Goal: Task Accomplishment & Management: Manage account settings

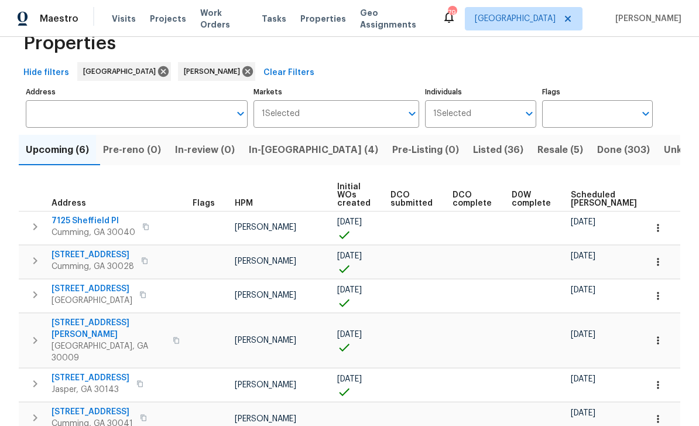
scroll to position [30, 0]
click at [288, 150] on span "In-reno (4)" at bounding box center [313, 150] width 129 height 16
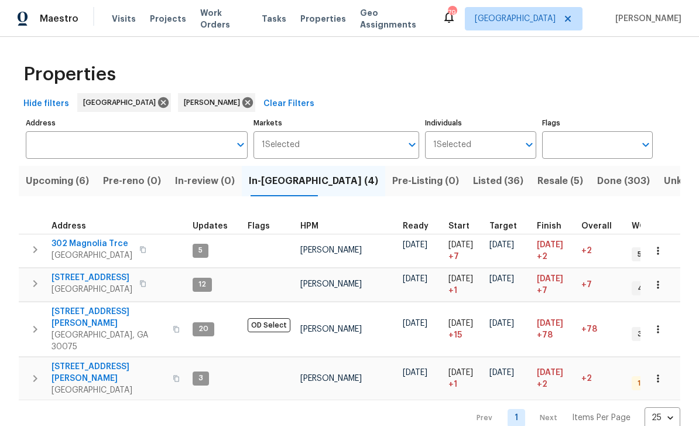
click at [140, 248] on icon "button" at bounding box center [143, 249] width 6 height 6
click at [37, 251] on icon "button" at bounding box center [35, 249] width 14 height 14
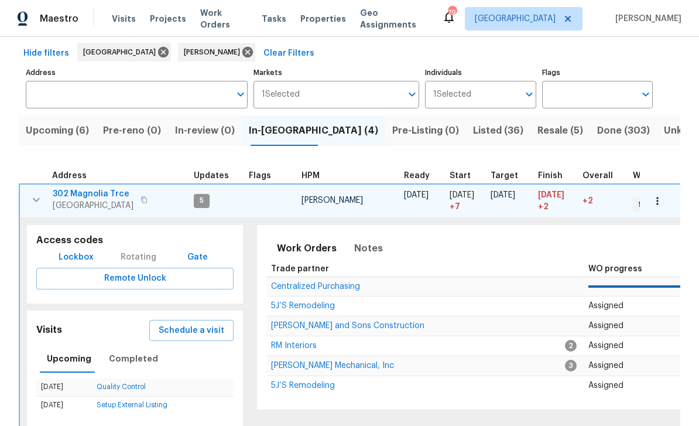
scroll to position [52, 0]
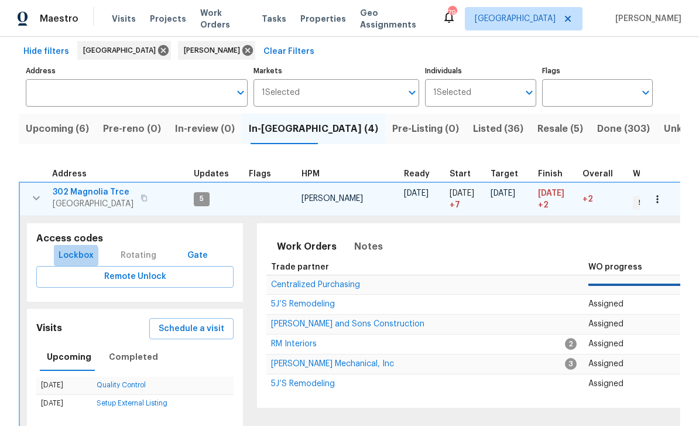
click at [73, 259] on span "Lockbox" at bounding box center [76, 255] width 35 height 15
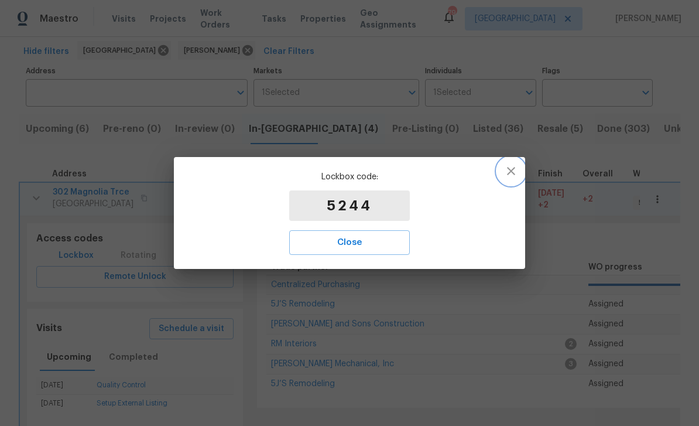
click at [507, 172] on icon "button" at bounding box center [511, 171] width 14 height 14
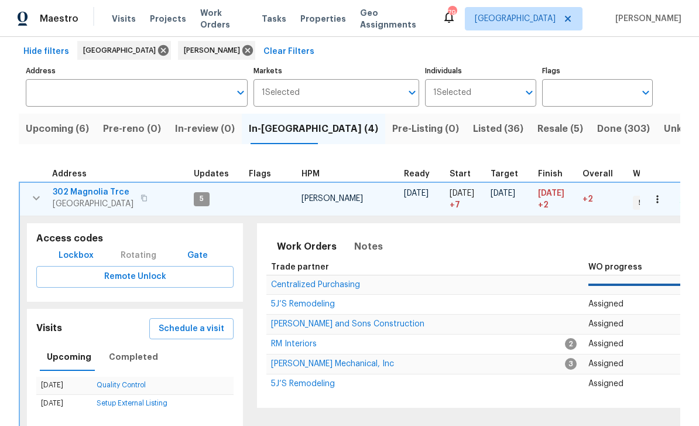
click at [85, 189] on span "302 Magnolia Trce" at bounding box center [93, 192] width 81 height 12
click at [285, 132] on span "In-reno (4)" at bounding box center [313, 129] width 129 height 16
click at [42, 194] on icon "button" at bounding box center [36, 198] width 14 height 14
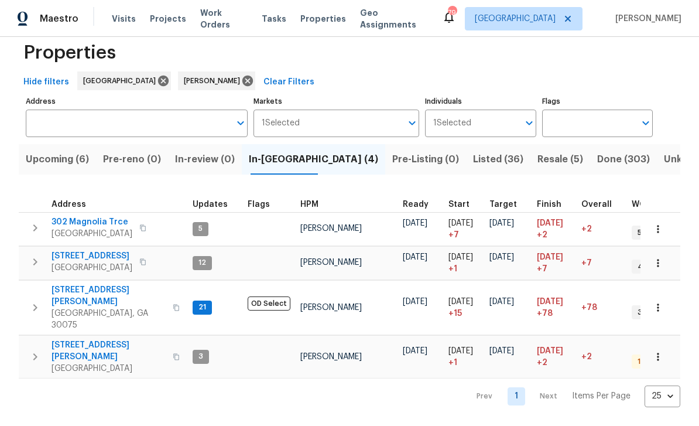
scroll to position [0, 0]
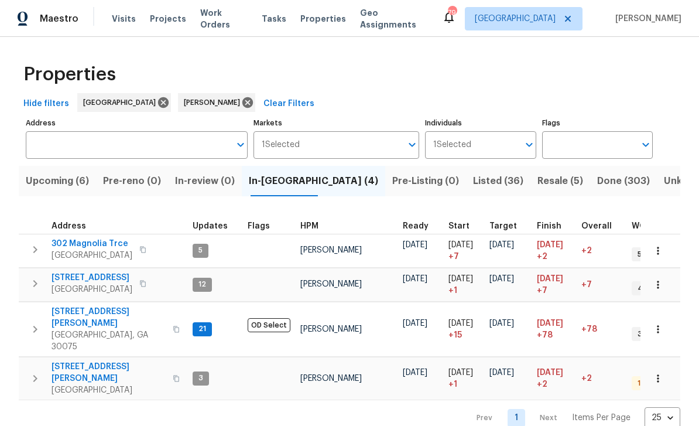
click at [93, 361] on span "[STREET_ADDRESS][PERSON_NAME]" at bounding box center [109, 372] width 114 height 23
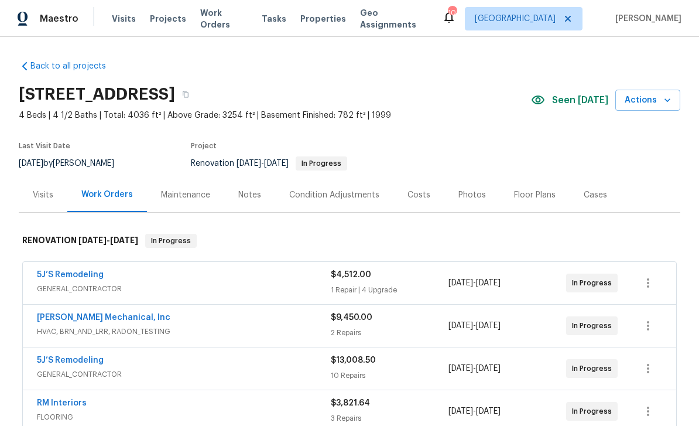
click at [248, 196] on div "Notes" at bounding box center [249, 195] width 23 height 12
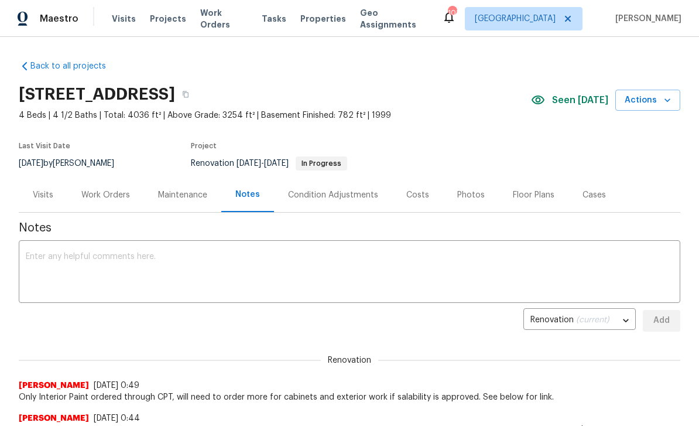
click at [59, 257] on textarea at bounding box center [350, 272] width 648 height 41
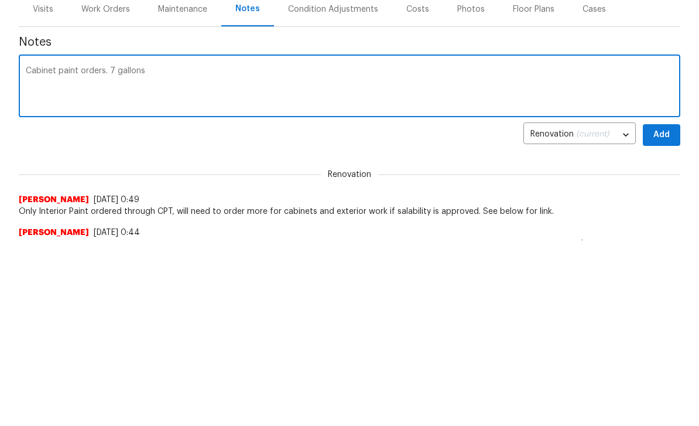
type textarea "Cabinet paint orders. 7 gallons"
click at [660, 313] on span "Add" at bounding box center [661, 320] width 19 height 15
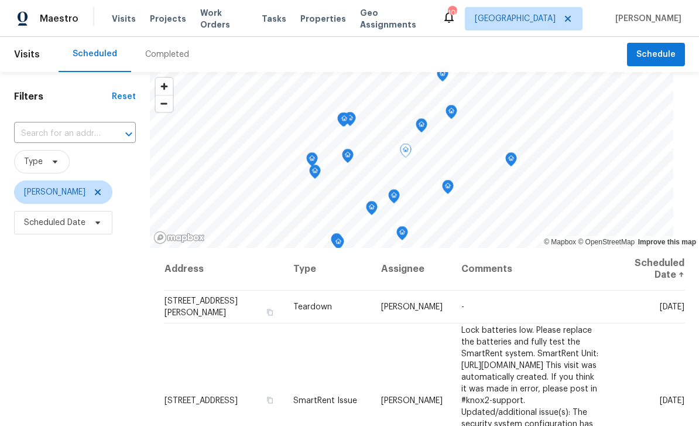
click at [0, 0] on icon at bounding box center [0, 0] width 0 height 0
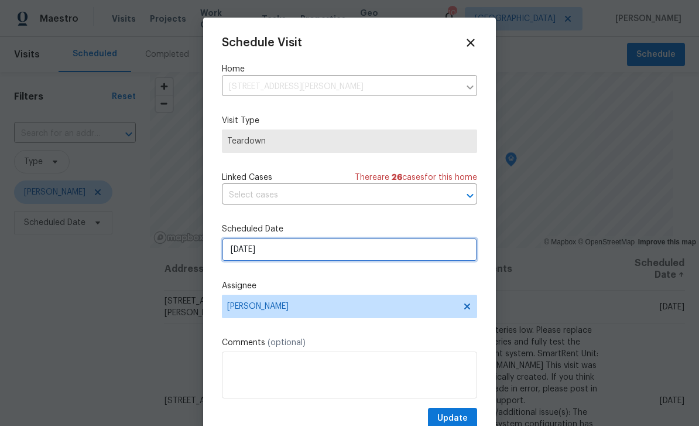
click at [438, 252] on input "[DATE]" at bounding box center [349, 249] width 255 height 23
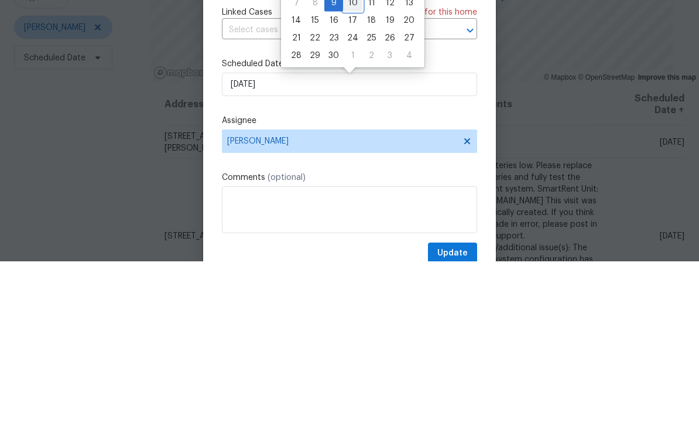
click at [354, 159] on div "10" at bounding box center [352, 167] width 19 height 16
type input "[DATE]"
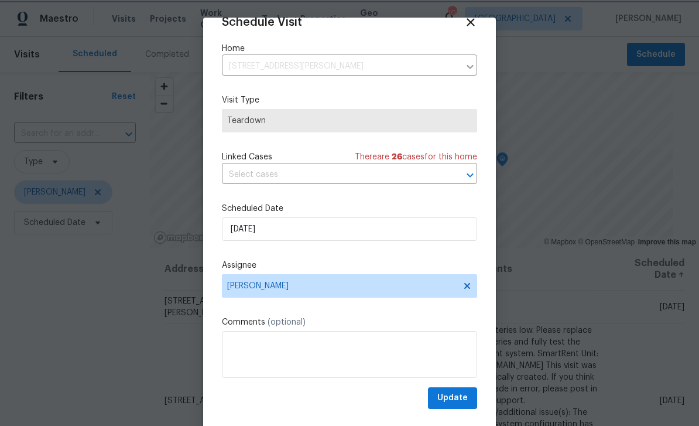
scroll to position [23, 0]
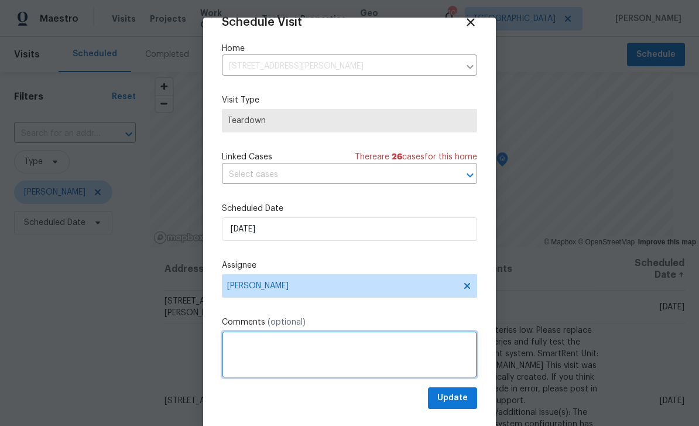
click at [430, 347] on textarea at bounding box center [349, 354] width 255 height 47
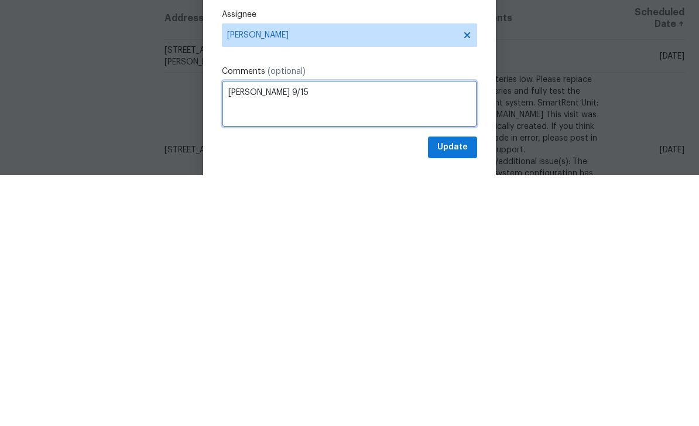
type textarea "COE 9/15"
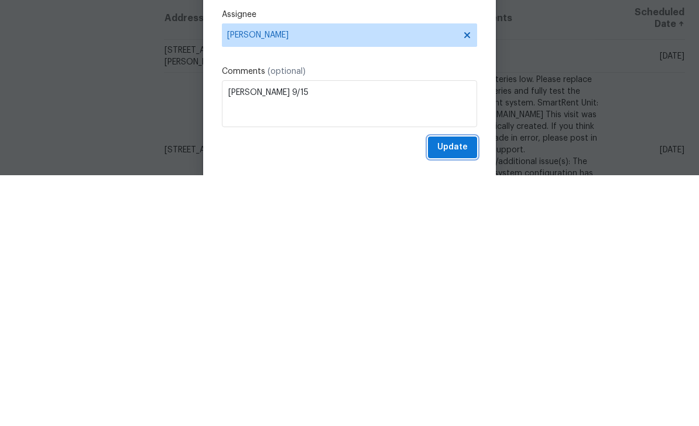
click at [460, 391] on span "Update" at bounding box center [452, 398] width 30 height 15
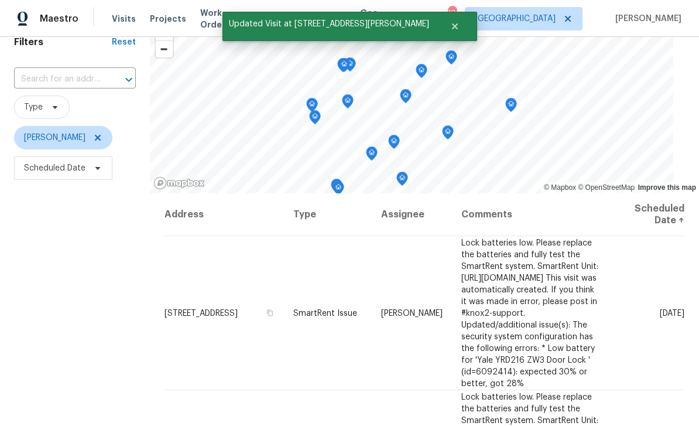
scroll to position [56, 0]
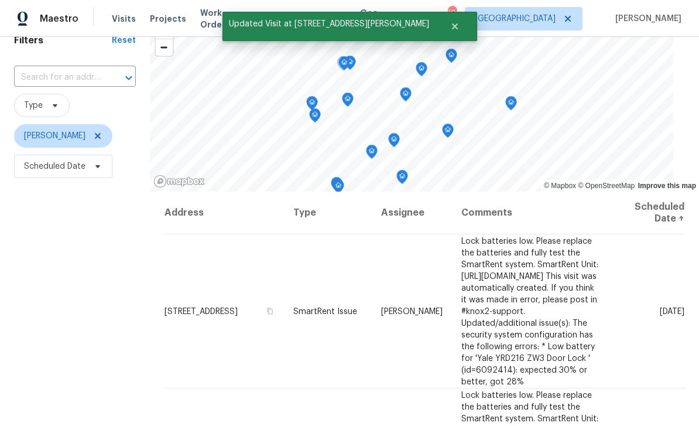
click at [629, 276] on td "Wed, Sep 10" at bounding box center [647, 311] width 76 height 154
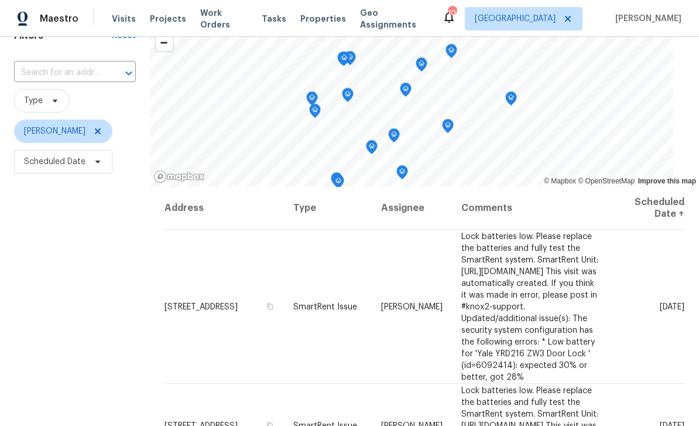
scroll to position [66, 0]
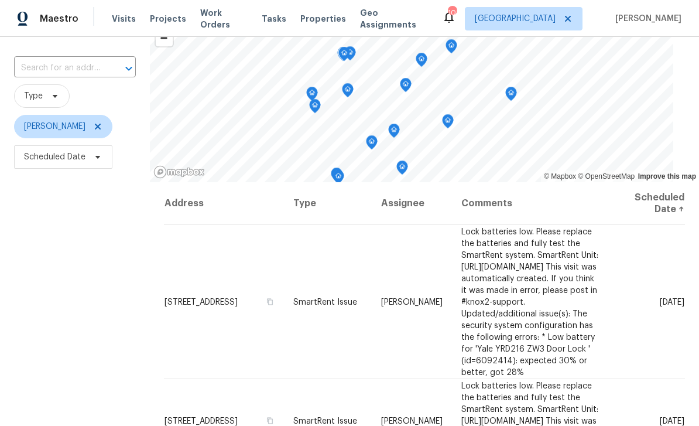
click at [0, 0] on icon at bounding box center [0, 0] width 0 height 0
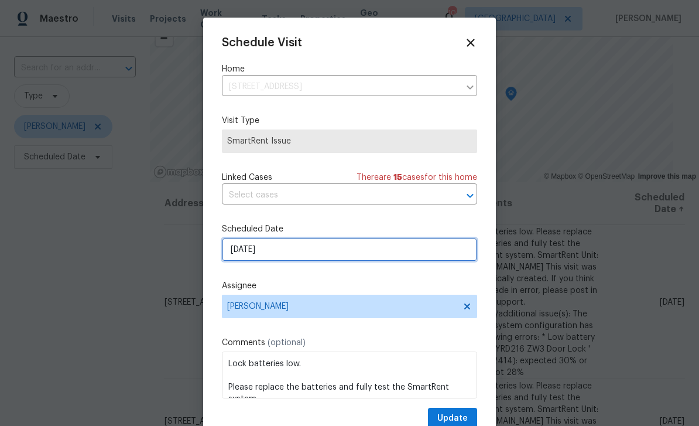
click at [444, 249] on input "[DATE]" at bounding box center [349, 249] width 255 height 23
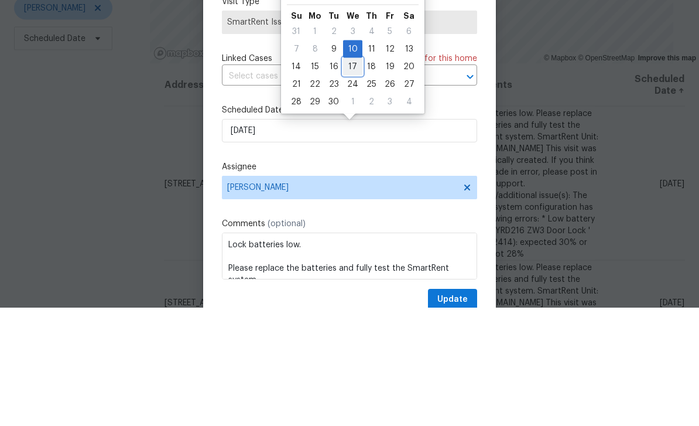
click at [357, 177] on div "17" at bounding box center [352, 185] width 19 height 16
type input "9/17/2025"
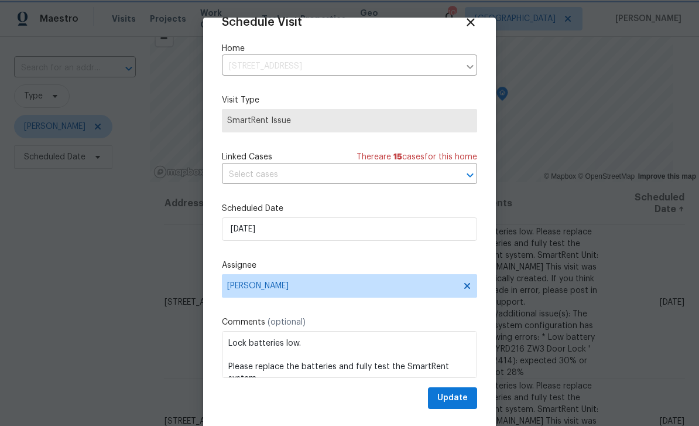
scroll to position [23, 0]
click at [464, 397] on span "Update" at bounding box center [452, 398] width 30 height 15
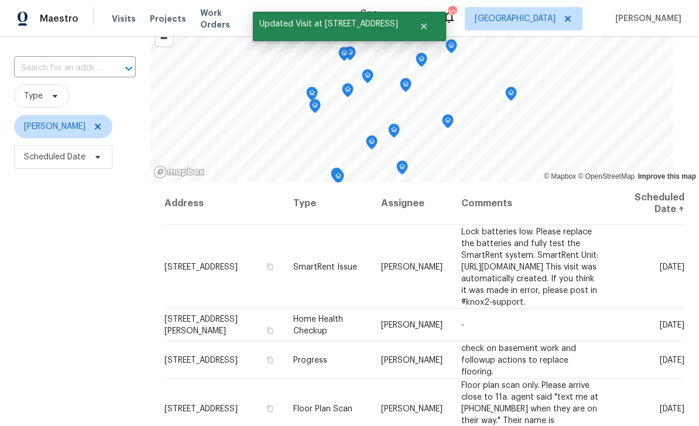
click at [0, 0] on icon at bounding box center [0, 0] width 0 height 0
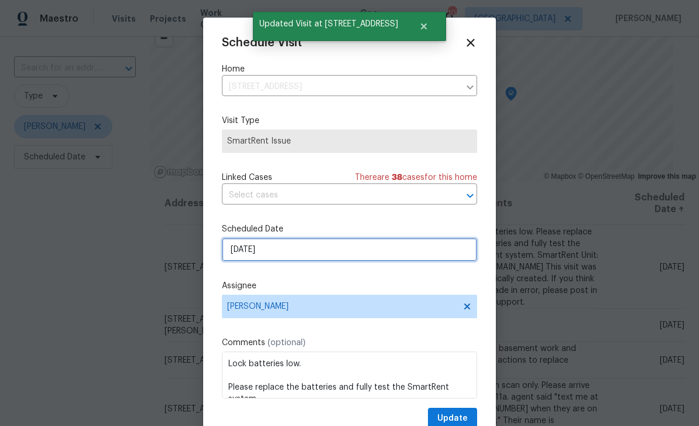
click at [450, 254] on input "[DATE]" at bounding box center [349, 249] width 255 height 23
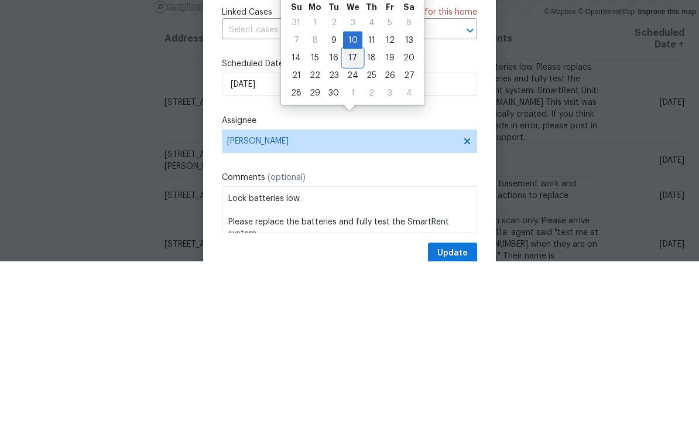
click at [355, 214] on div "17" at bounding box center [352, 222] width 19 height 16
type input "9/17/2025"
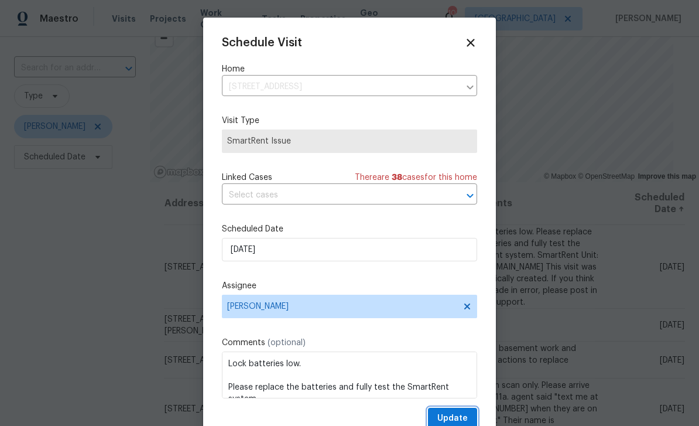
click at [463, 415] on span "Update" at bounding box center [452, 418] width 30 height 15
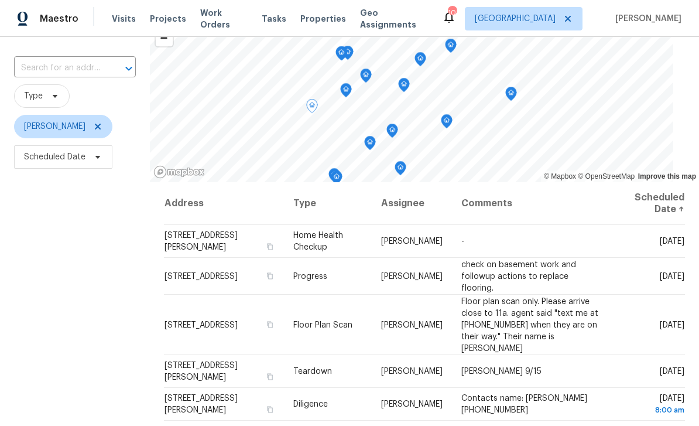
click at [0, 0] on icon at bounding box center [0, 0] width 0 height 0
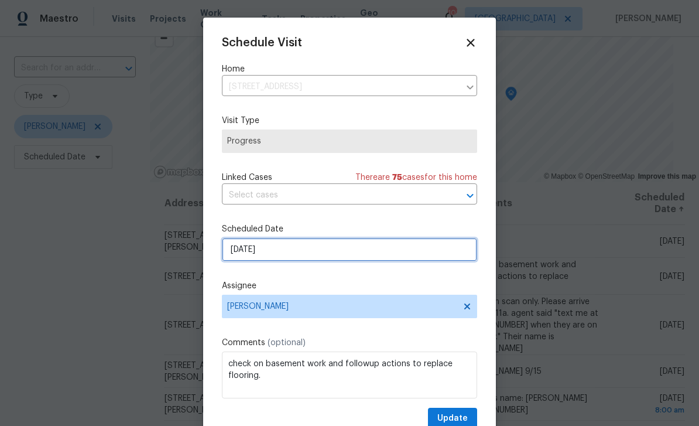
click at [449, 255] on input "[DATE]" at bounding box center [349, 249] width 255 height 23
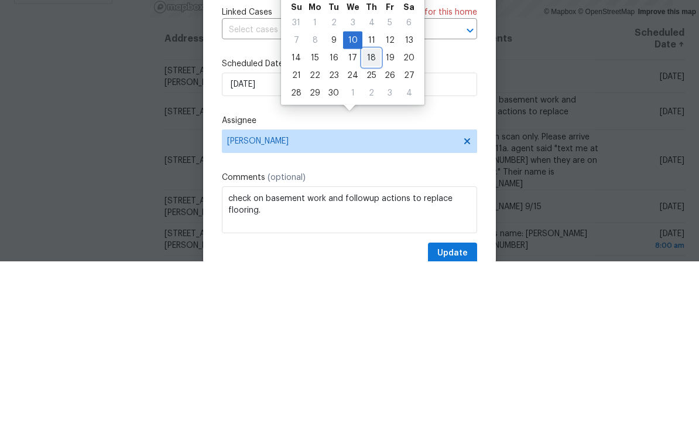
click at [374, 214] on div "18" at bounding box center [371, 222] width 18 height 16
type input "9/18/2025"
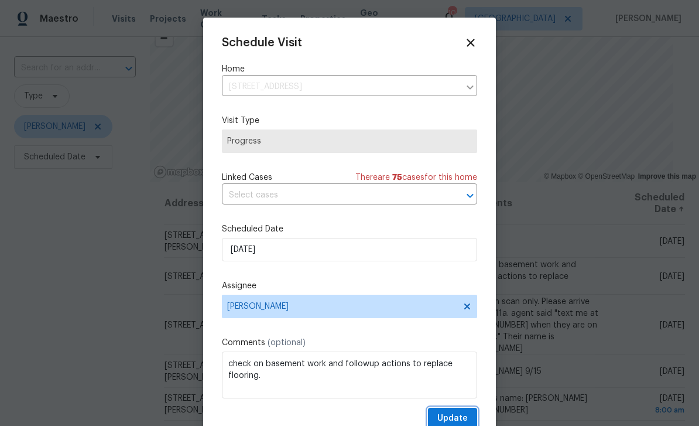
click at [464, 416] on span "Update" at bounding box center [452, 418] width 30 height 15
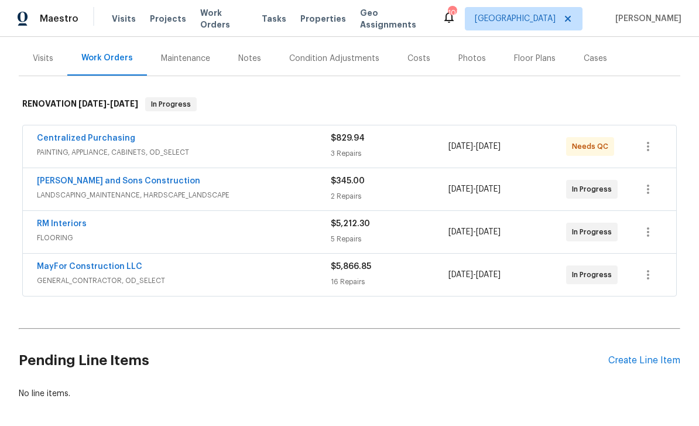
scroll to position [138, 0]
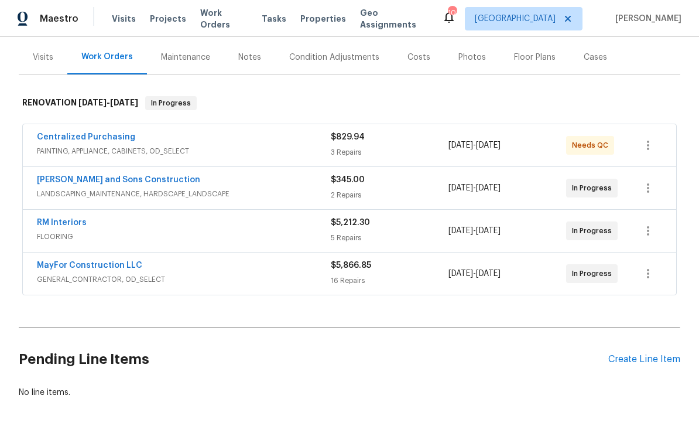
click at [55, 218] on link "RM Interiors" at bounding box center [62, 222] width 50 height 8
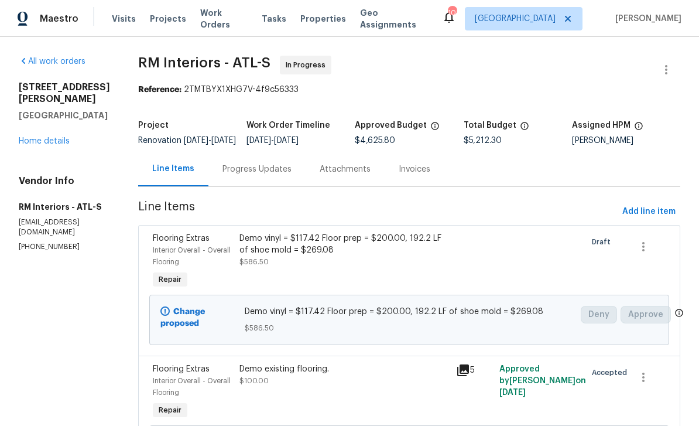
click at [241, 173] on div "Progress Updates" at bounding box center [256, 169] width 69 height 12
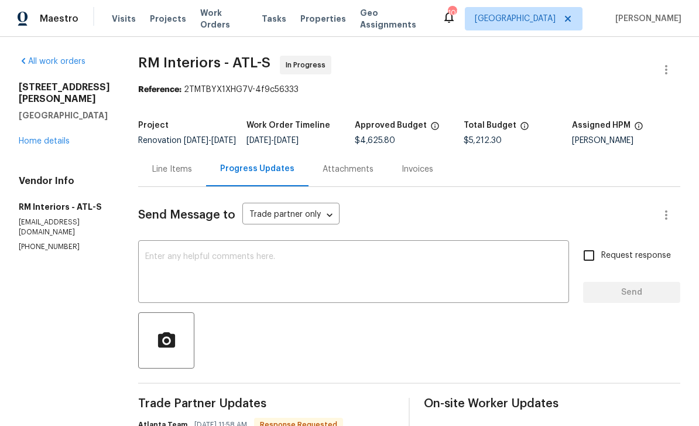
click at [196, 264] on textarea at bounding box center [353, 272] width 417 height 41
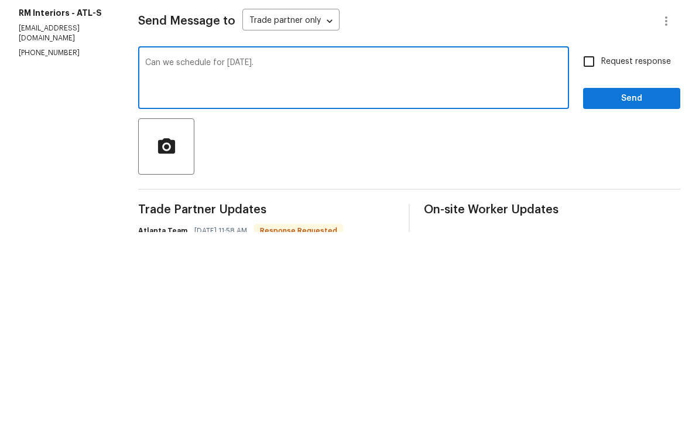
type textarea "Can we schedule for [DATE]."
click at [589, 243] on input "Request response" at bounding box center [589, 255] width 25 height 25
checkbox input "true"
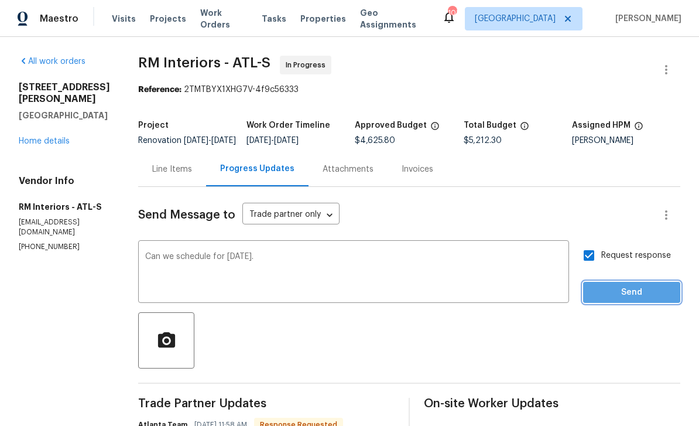
click at [624, 285] on span "Send" at bounding box center [632, 292] width 78 height 15
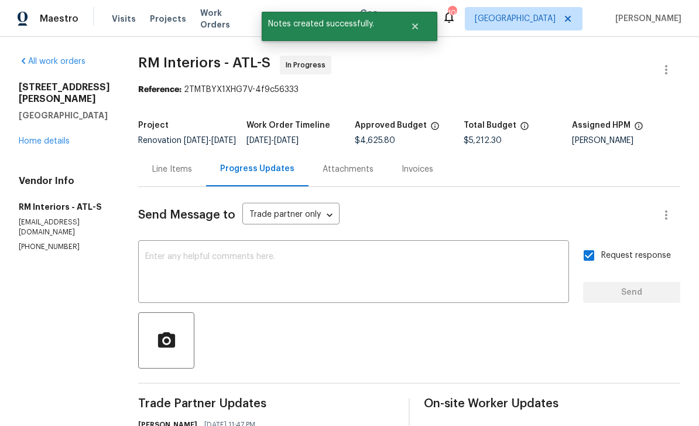
click at [39, 137] on link "Home details" at bounding box center [44, 141] width 51 height 8
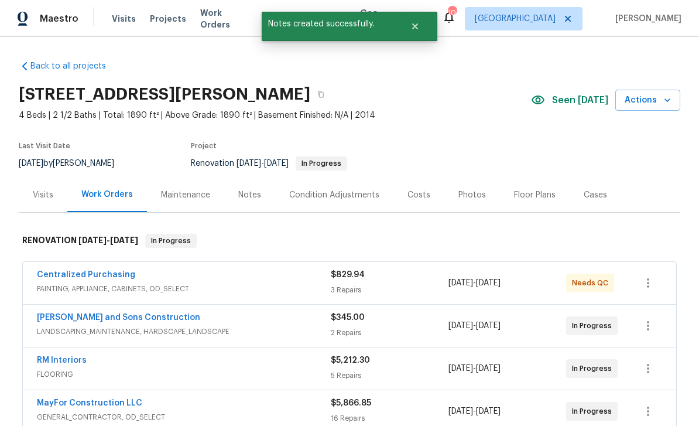
click at [62, 271] on link "Centralized Purchasing" at bounding box center [86, 275] width 98 height 8
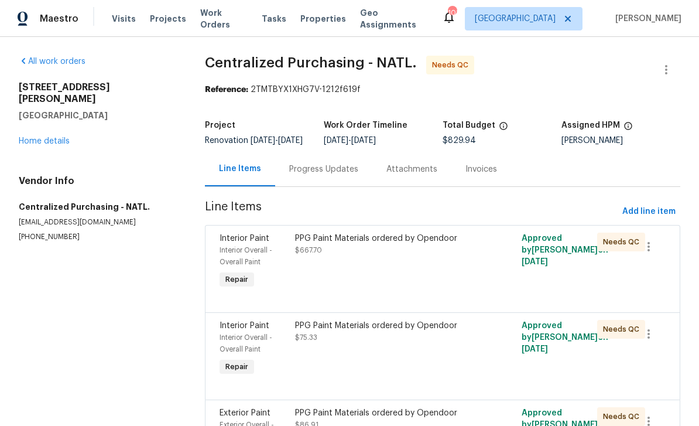
click at [248, 242] on span "Interior Paint" at bounding box center [245, 238] width 50 height 8
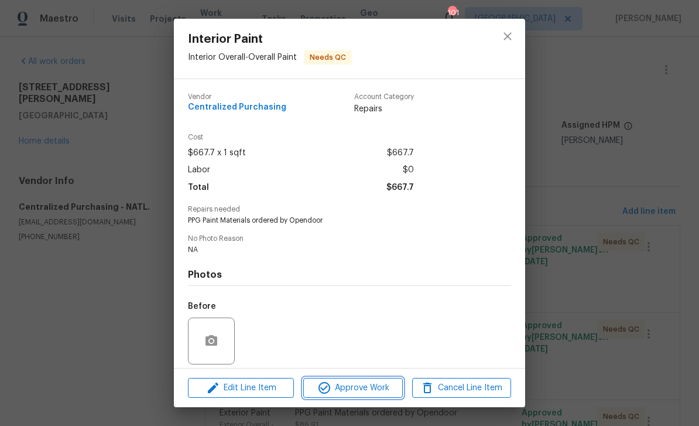
click at [380, 388] on span "Approve Work" at bounding box center [353, 388] width 92 height 15
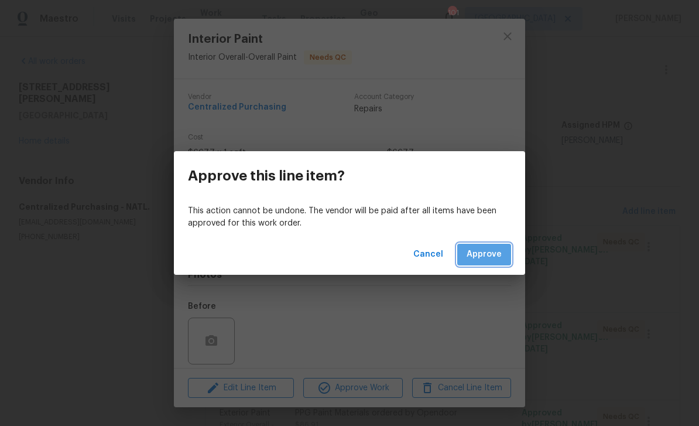
click at [493, 255] on span "Approve" at bounding box center [484, 254] width 35 height 15
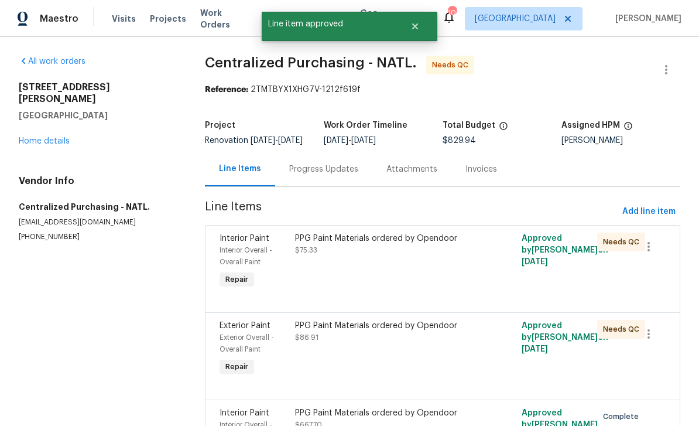
click at [234, 242] on span "Interior Paint" at bounding box center [245, 238] width 50 height 8
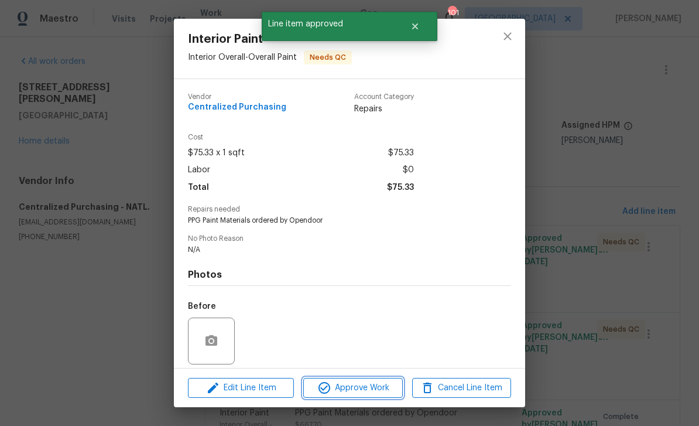
click at [374, 384] on span "Approve Work" at bounding box center [353, 388] width 92 height 15
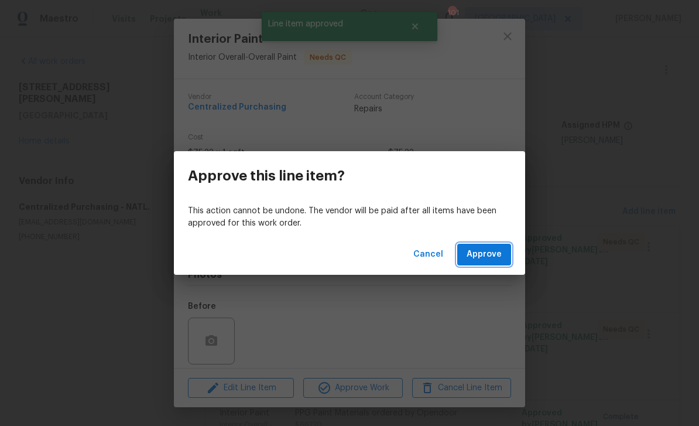
click at [489, 250] on span "Approve" at bounding box center [484, 254] width 35 height 15
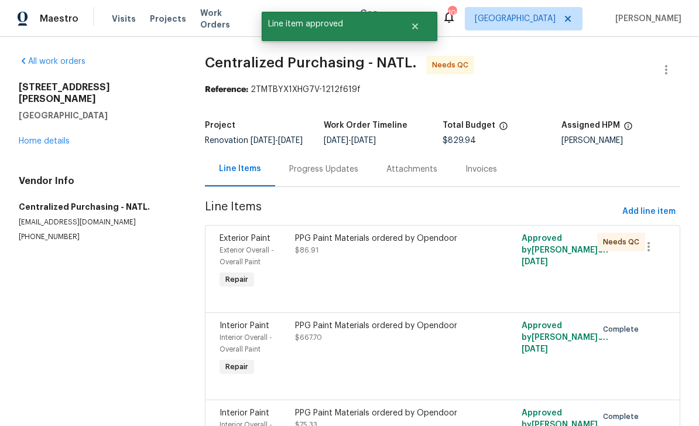
click at [230, 242] on span "Exterior Paint" at bounding box center [245, 238] width 51 height 8
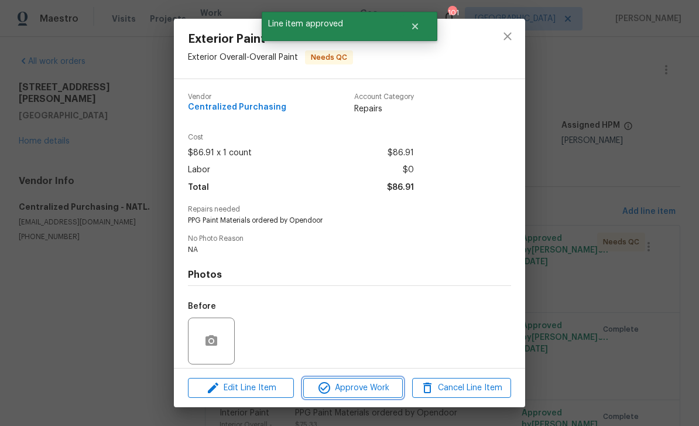
click at [374, 384] on span "Approve Work" at bounding box center [353, 388] width 92 height 15
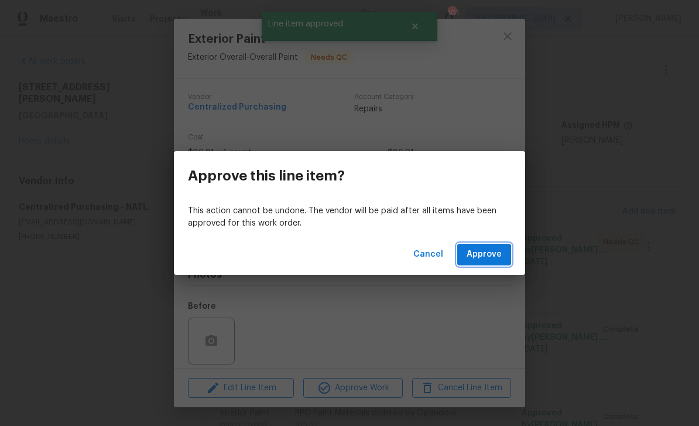
click at [493, 256] on span "Approve" at bounding box center [484, 254] width 35 height 15
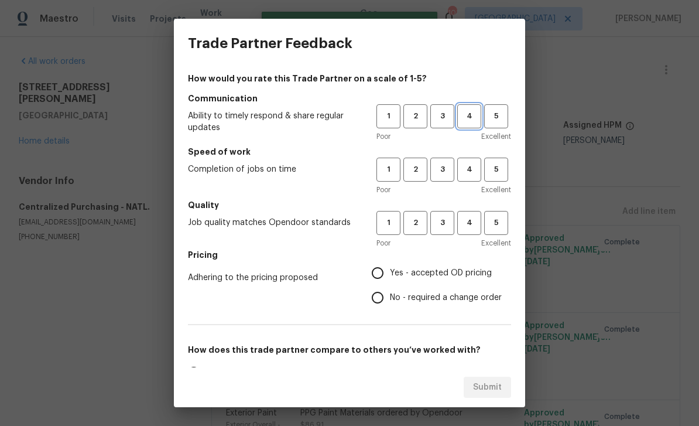
click at [466, 111] on span "4" at bounding box center [469, 115] width 22 height 13
click at [467, 170] on span "4" at bounding box center [469, 169] width 22 height 13
click at [471, 222] on span "4" at bounding box center [469, 222] width 22 height 13
click at [380, 271] on input "Yes - accepted OD pricing" at bounding box center [377, 273] width 25 height 25
radio input "true"
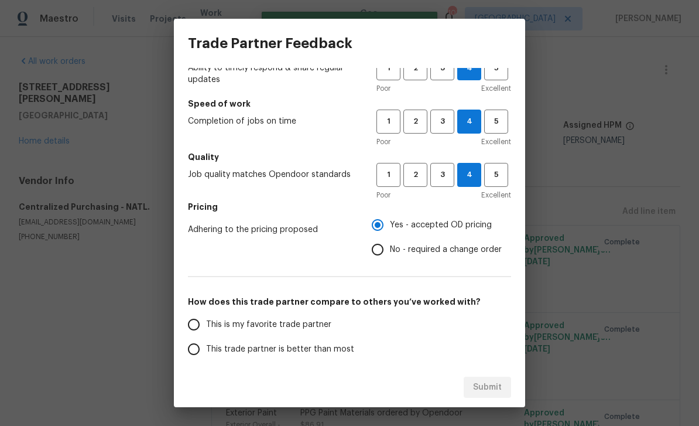
scroll to position [49, 0]
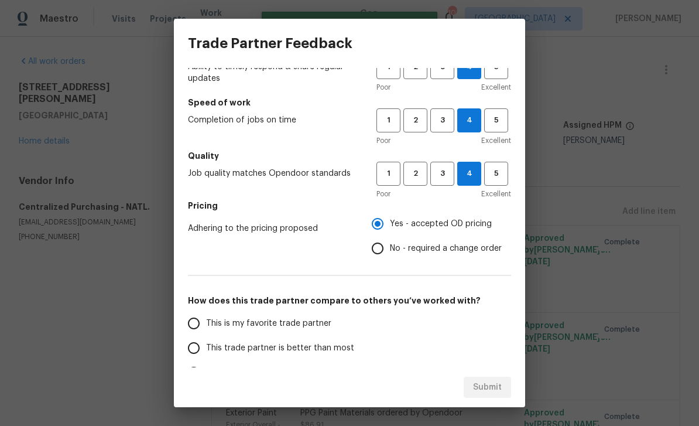
click at [199, 326] on input "This is my favorite trade partner" at bounding box center [194, 323] width 25 height 25
click at [489, 385] on span "Submit" at bounding box center [487, 387] width 29 height 15
radio input "true"
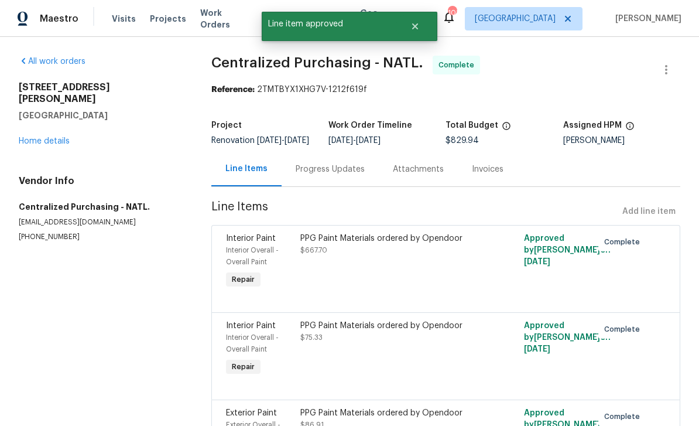
radio input "false"
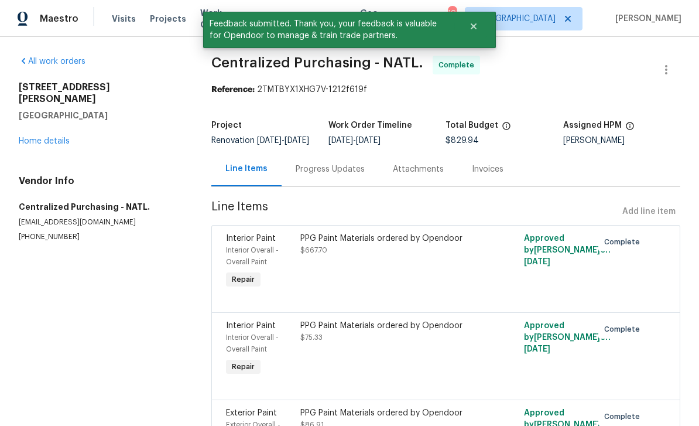
click at [37, 137] on link "Home details" at bounding box center [44, 141] width 51 height 8
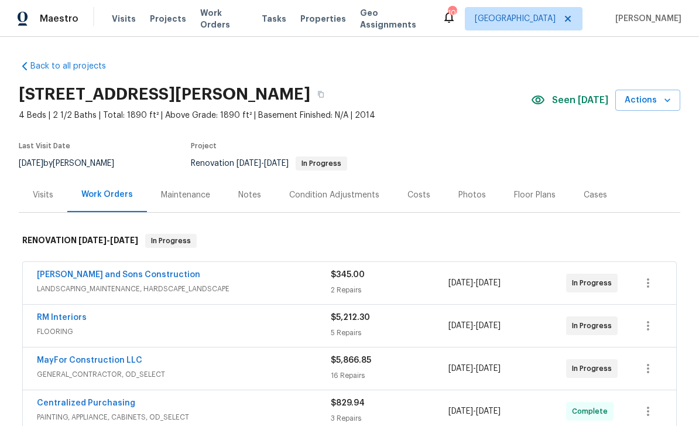
click at [247, 196] on div "Notes" at bounding box center [249, 195] width 23 height 12
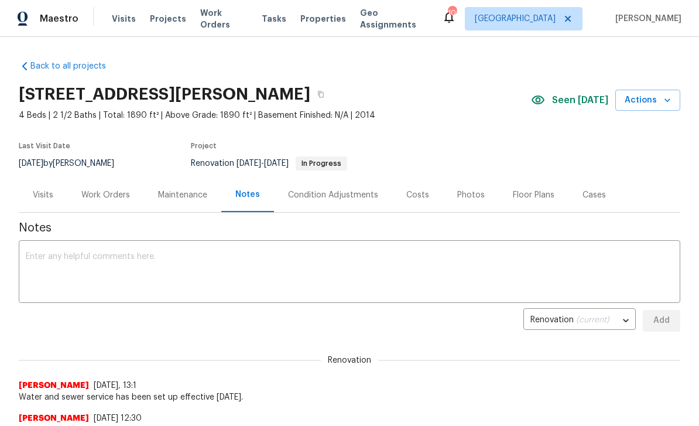
click at [65, 256] on textarea at bounding box center [350, 272] width 648 height 41
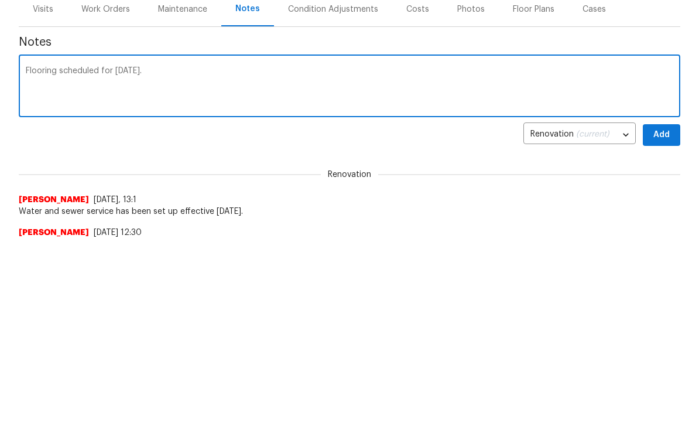
type textarea "Flooring scheduled for [DATE]."
click at [660, 313] on span "Add" at bounding box center [661, 320] width 19 height 15
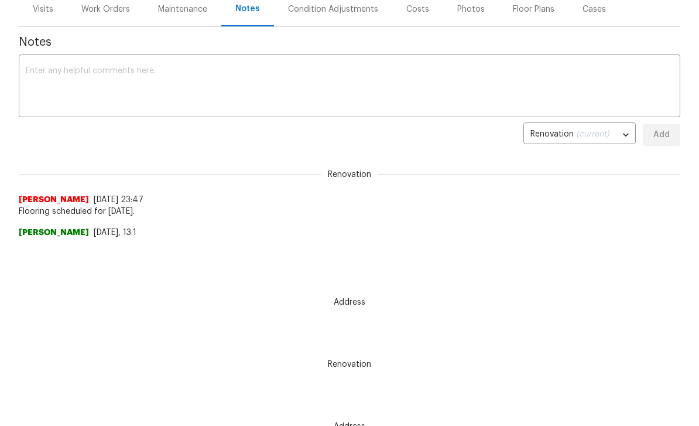
click at [94, 8] on div "Work Orders" at bounding box center [105, 10] width 49 height 12
